Goal: Check status: Check status

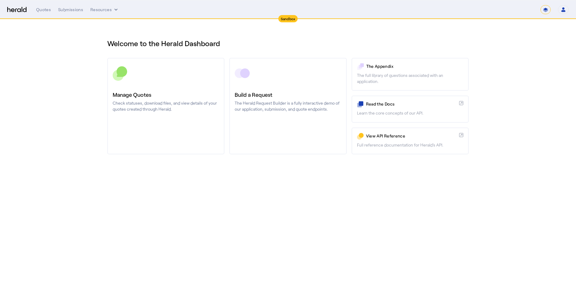
select select "*******"
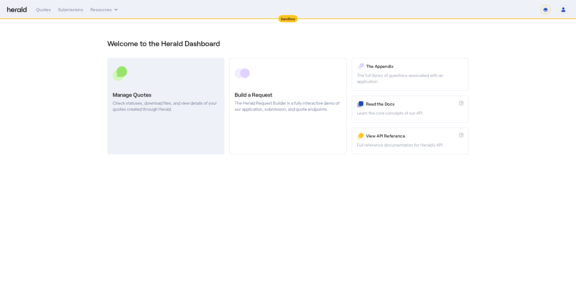
click at [185, 87] on link "Manage Quotes Check statuses, download files, and view details of your quotes c…" at bounding box center [165, 106] width 117 height 96
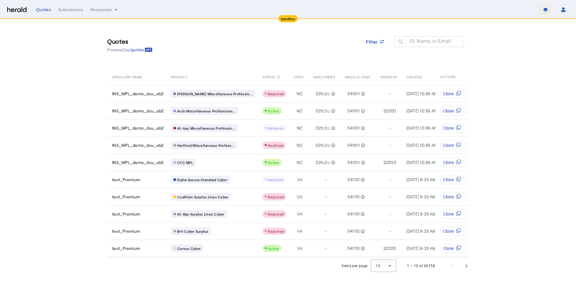
click at [87, 110] on section "Quotes Powered by /quotes Filter ID, Name, or Email search APPLICANT NAME PRODU…" at bounding box center [288, 146] width 576 height 255
click at [89, 115] on section "Quotes Powered by /quotes Filter ID, Name, or Email search APPLICANT NAME PRODU…" at bounding box center [288, 146] width 576 height 255
click at [416, 41] on mat-label "ID, Name, or Email" at bounding box center [429, 41] width 41 height 6
click at [416, 41] on input "ID, Name, or Email" at bounding box center [432, 41] width 54 height 7
click at [89, 131] on section "Quotes Powered by /quotes Filter ID, Name, or Email search APPLICANT NAME PRODU…" at bounding box center [288, 146] width 576 height 255
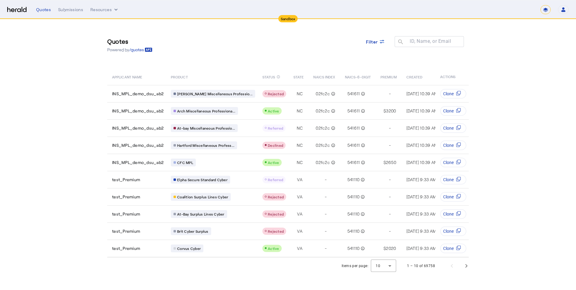
click at [92, 133] on section "Quotes Powered by /quotes Filter ID, Name, or Email search APPLICANT NAME PRODU…" at bounding box center [288, 146] width 576 height 255
click at [67, 106] on section "Quotes Powered by /quotes Filter ID, Name, or Email search APPLICANT NAME PRODU…" at bounding box center [288, 146] width 576 height 255
click at [482, 216] on section "Quotes Powered by /quotes Filter ID, Name, or Email search APPLICANT NAME PRODU…" at bounding box center [288, 146] width 576 height 255
